Goal: Task Accomplishment & Management: Use online tool/utility

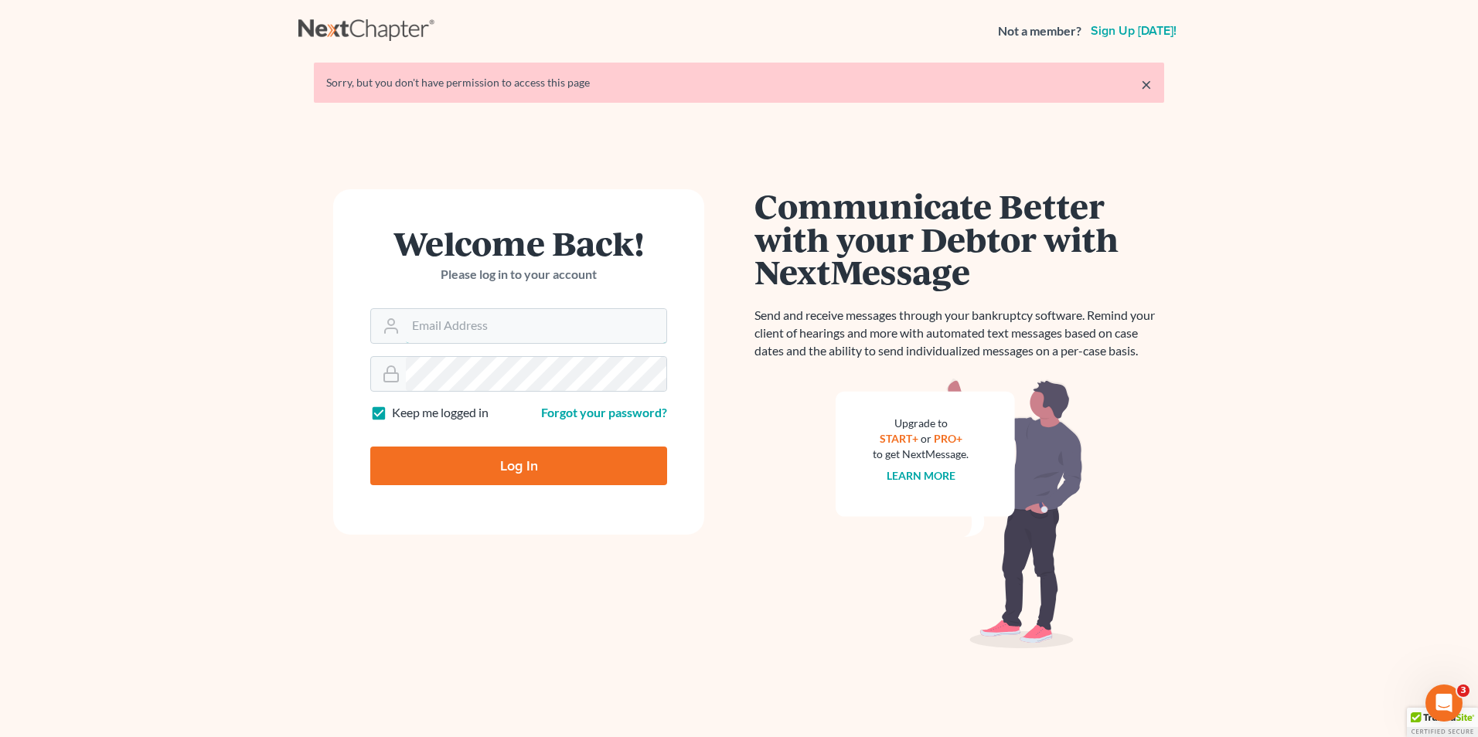
type input "[PERSON_NAME][EMAIL_ADDRESS][DOMAIN_NAME]"
click at [543, 464] on input "Log In" at bounding box center [518, 466] width 297 height 39
type input "Thinking..."
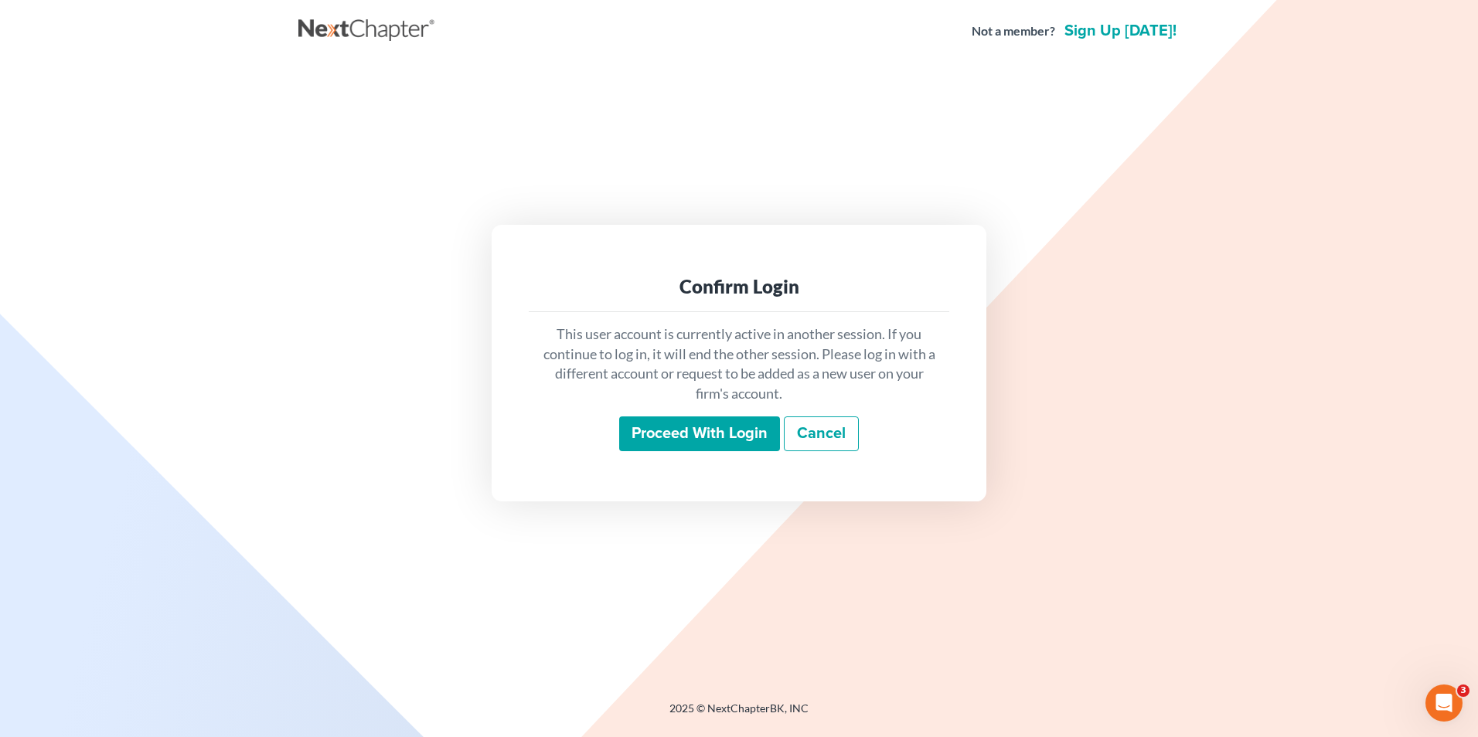
click at [642, 434] on input "Proceed with login" at bounding box center [699, 435] width 161 height 36
